Goal: Information Seeking & Learning: Understand process/instructions

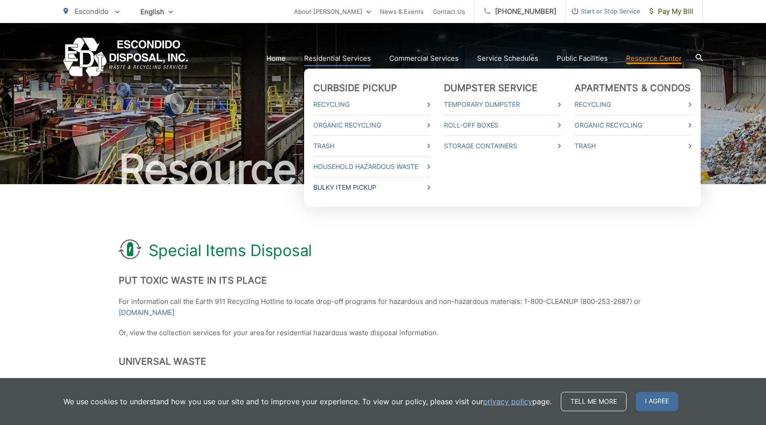
click at [356, 188] on link "Bulky Item Pickup" at bounding box center [371, 187] width 117 height 11
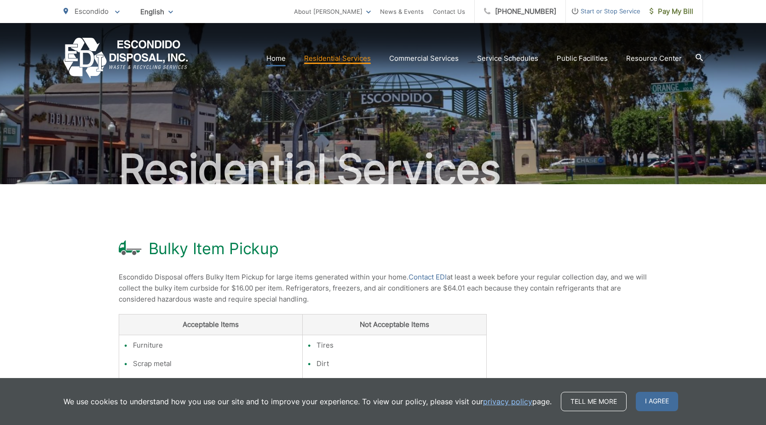
click at [283, 57] on link "Home" at bounding box center [276, 58] width 19 height 11
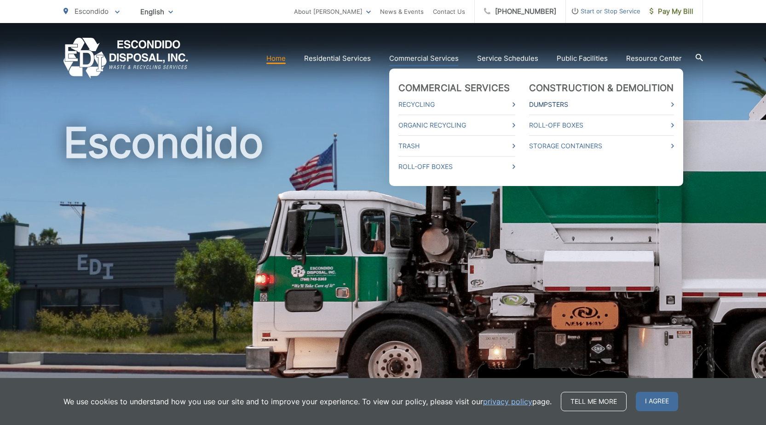
click at [549, 104] on link "Dumpsters" at bounding box center [601, 104] width 145 height 11
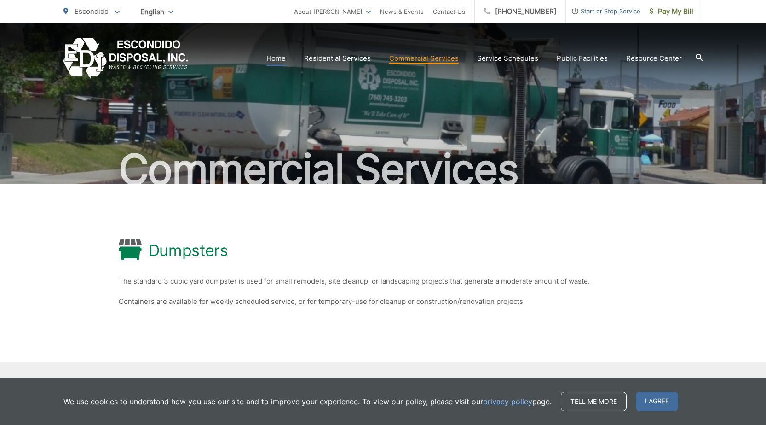
click at [284, 59] on link "Home" at bounding box center [276, 58] width 19 height 11
